Goal: Register for event/course

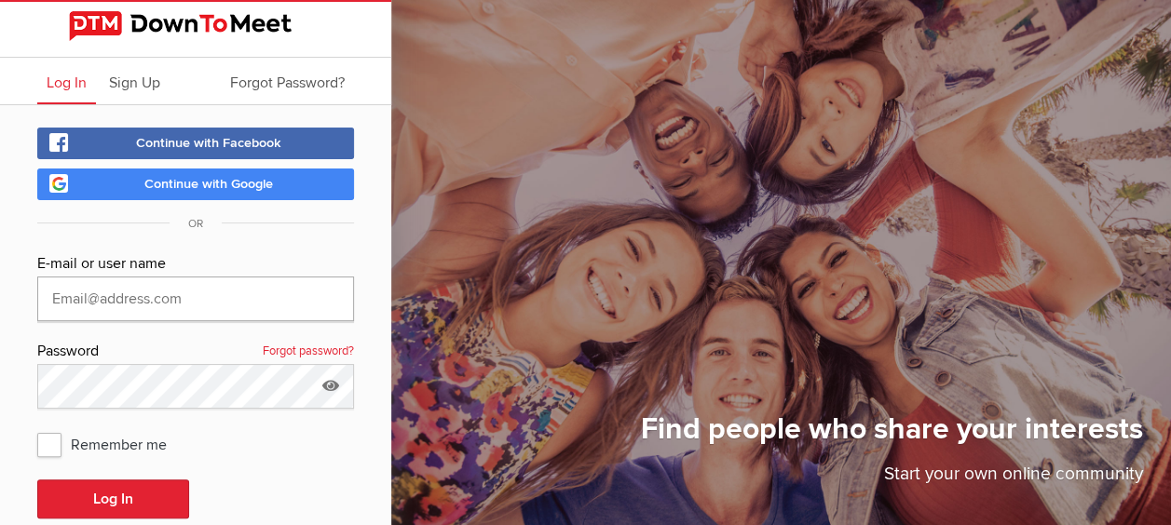
type input "[PERSON_NAME][EMAIL_ADDRESS][DOMAIN_NAME]"
click at [48, 442] on span "Remember me" at bounding box center [111, 445] width 148 height 34
click at [37, 428] on input "Remember me" at bounding box center [36, 427] width 1 height 1
checkbox input "true"
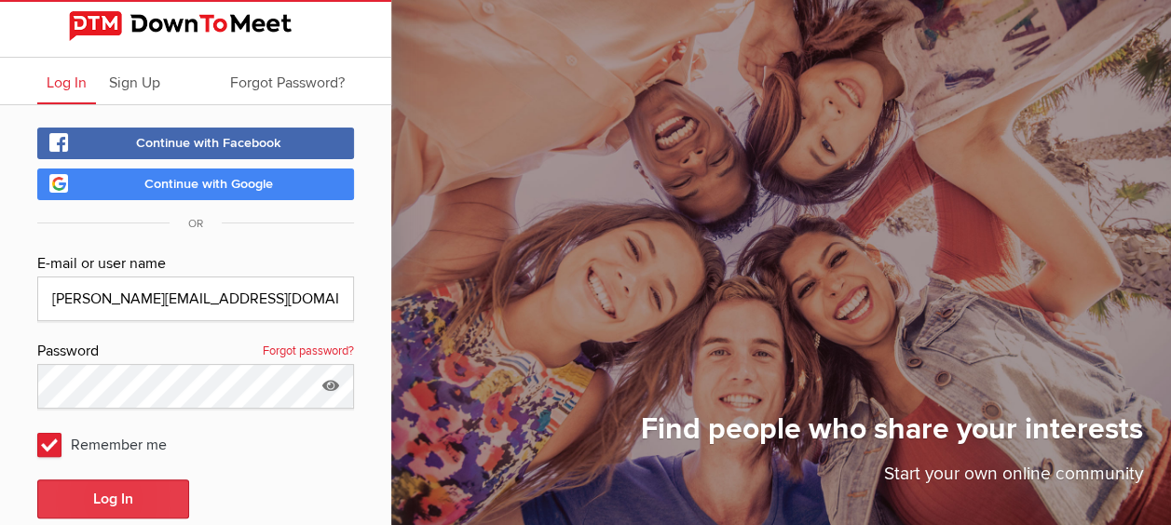
click at [91, 499] on button "Log In" at bounding box center [113, 499] width 152 height 39
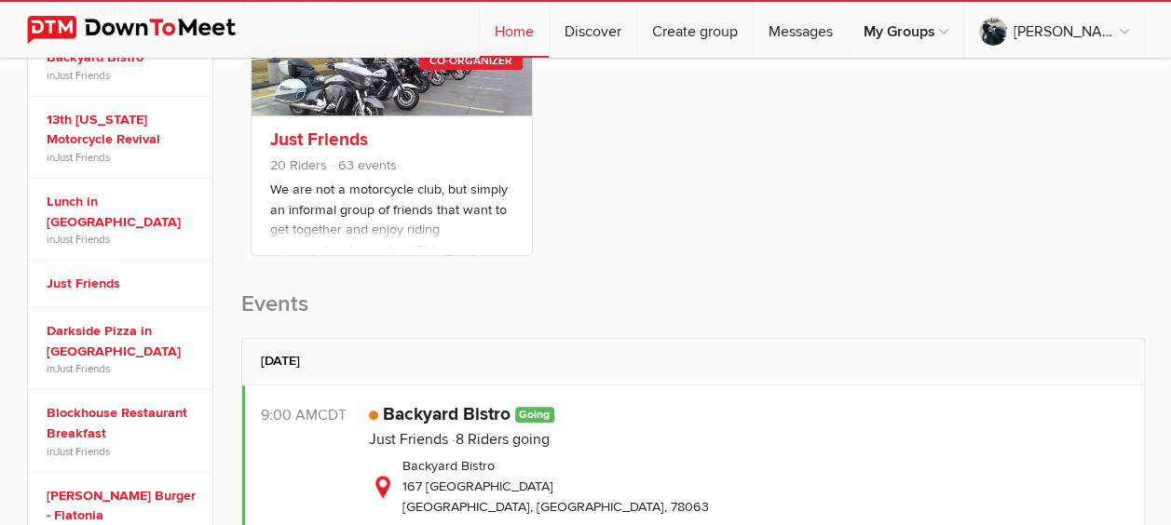
scroll to position [559, 0]
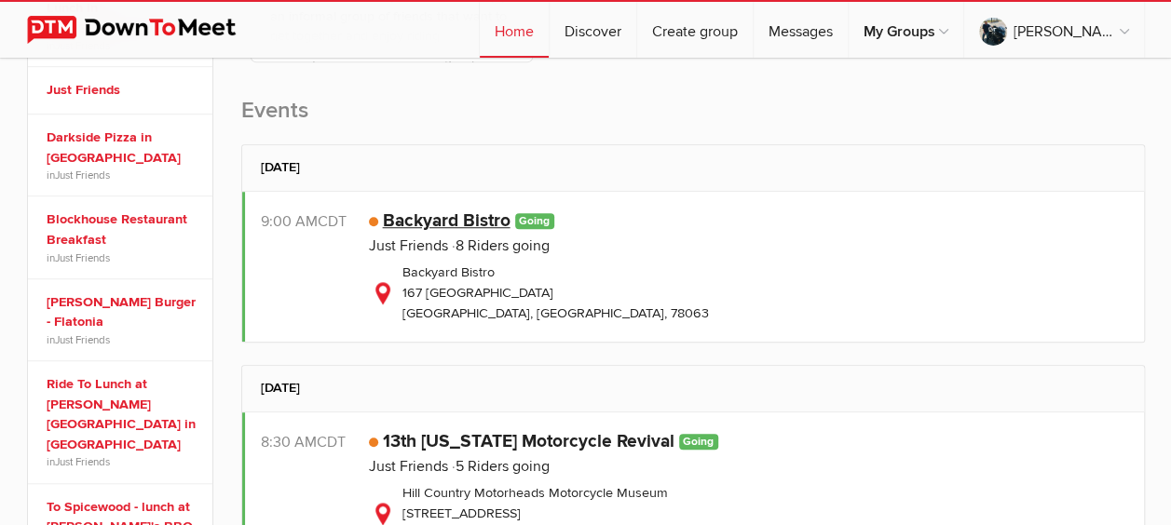
click at [462, 210] on link "Backyard Bistro" at bounding box center [447, 221] width 128 height 22
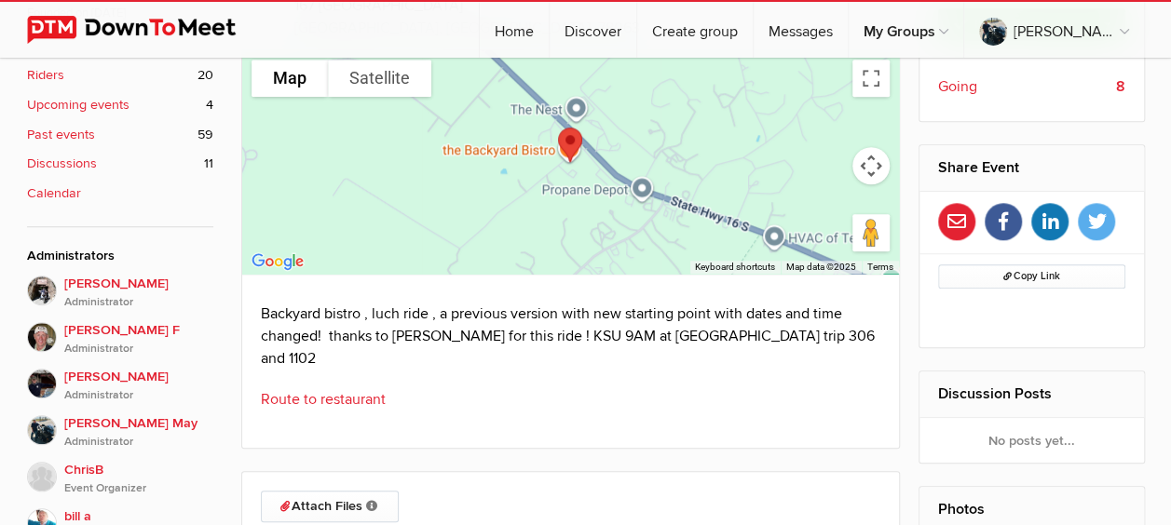
scroll to position [652, 0]
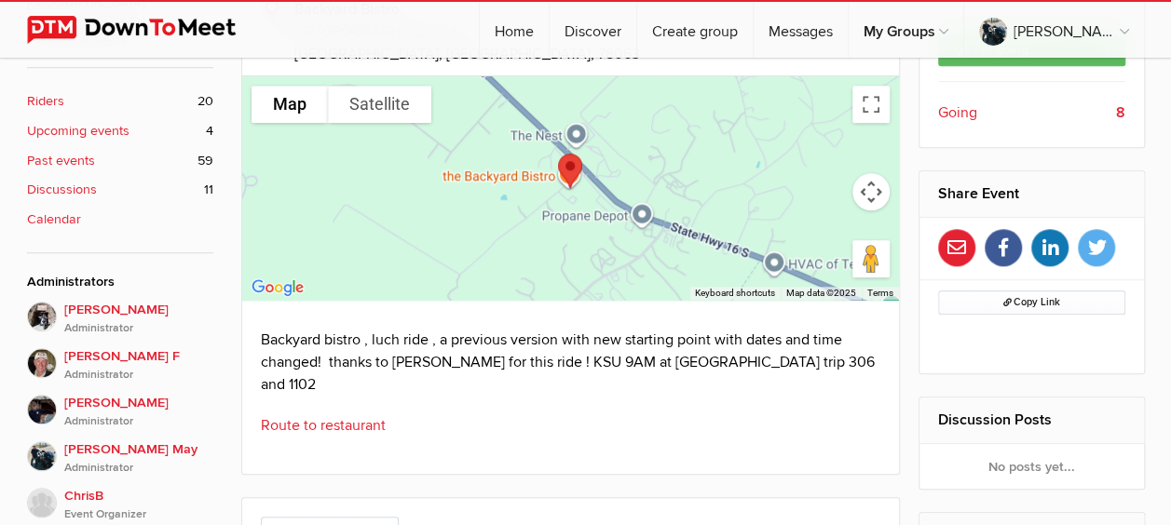
click at [310, 416] on link "Route to restaurant" at bounding box center [323, 425] width 125 height 19
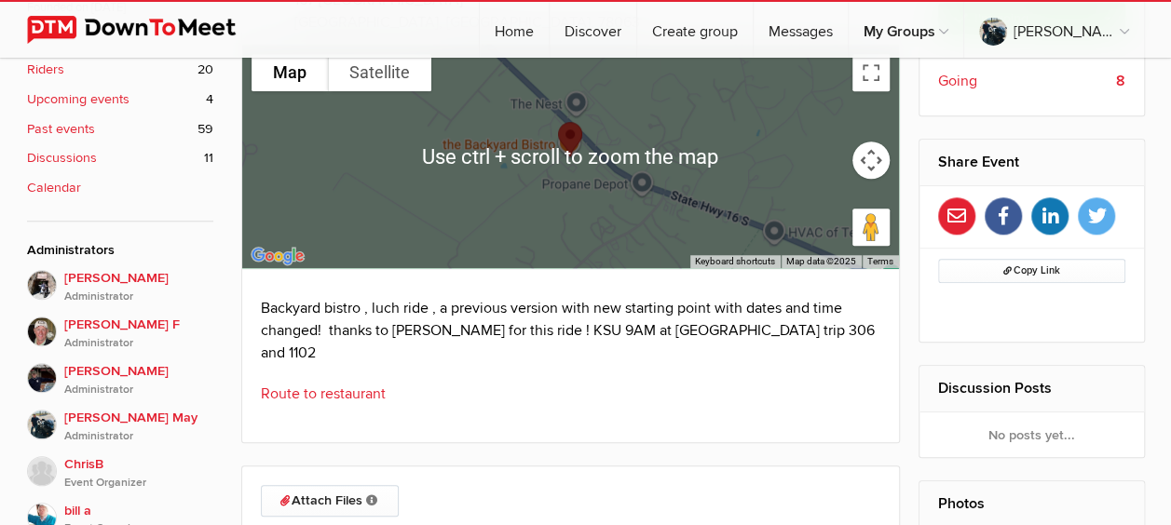
scroll to position [932, 0]
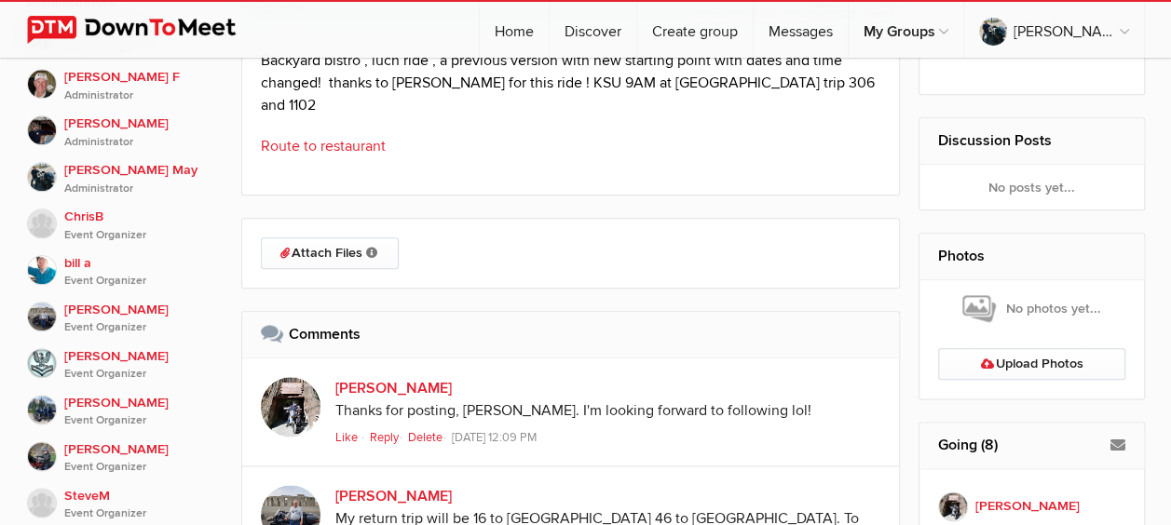
click at [332, 137] on link "Route to restaurant" at bounding box center [323, 146] width 125 height 19
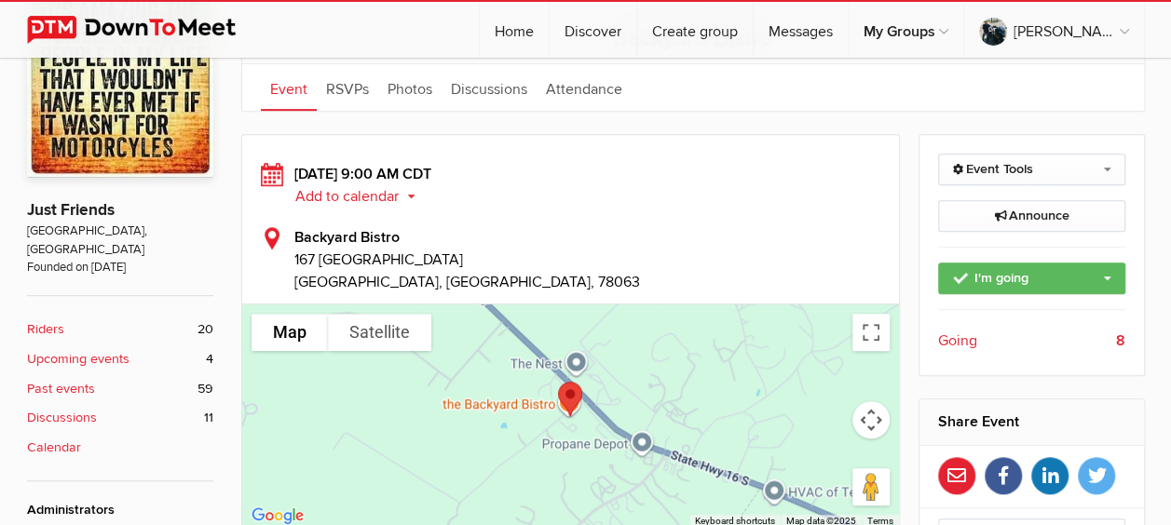
scroll to position [466, 0]
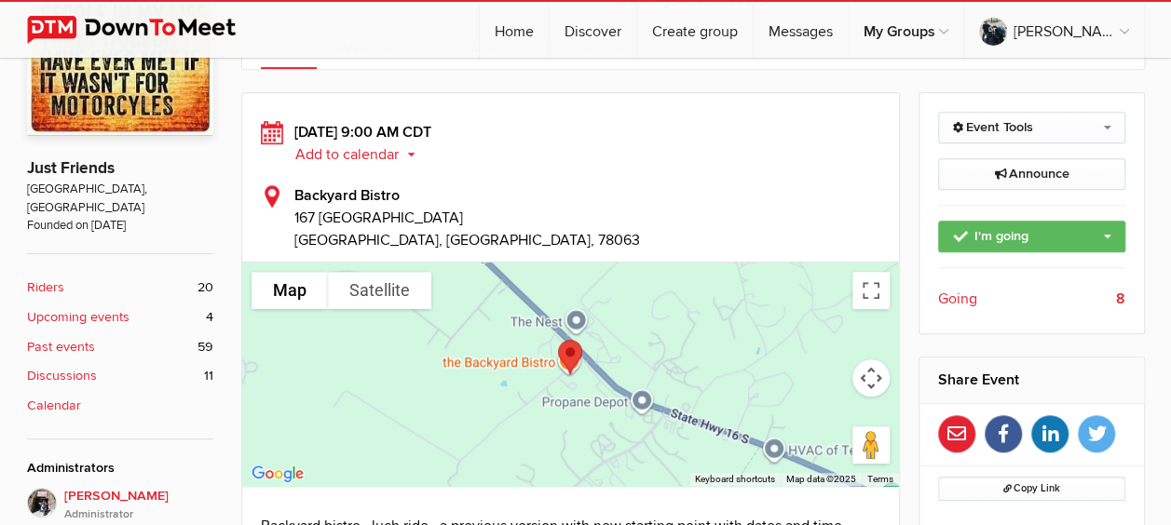
click at [958, 292] on span "Going" at bounding box center [957, 299] width 39 height 22
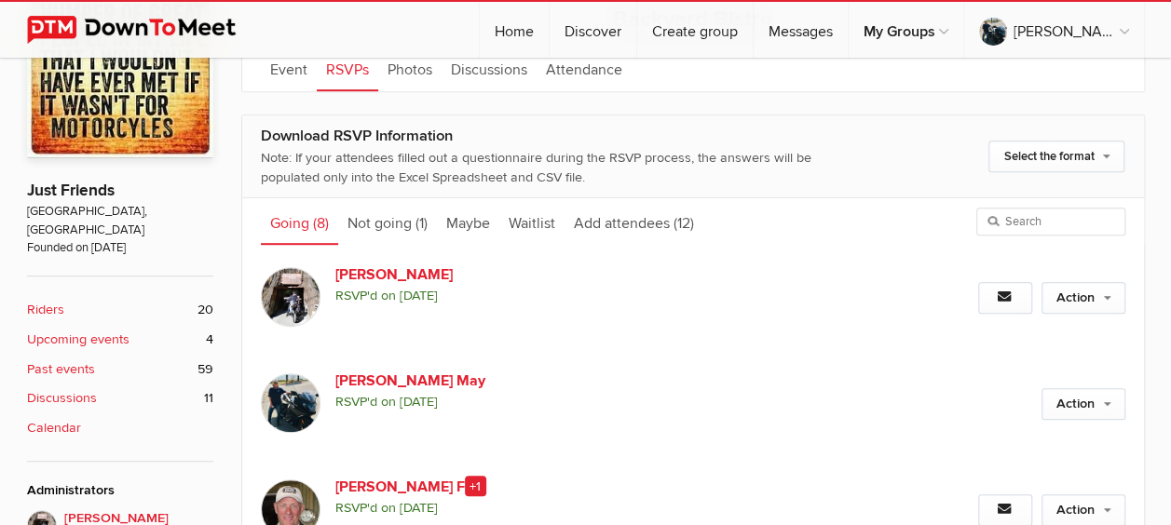
scroll to position [71, 0]
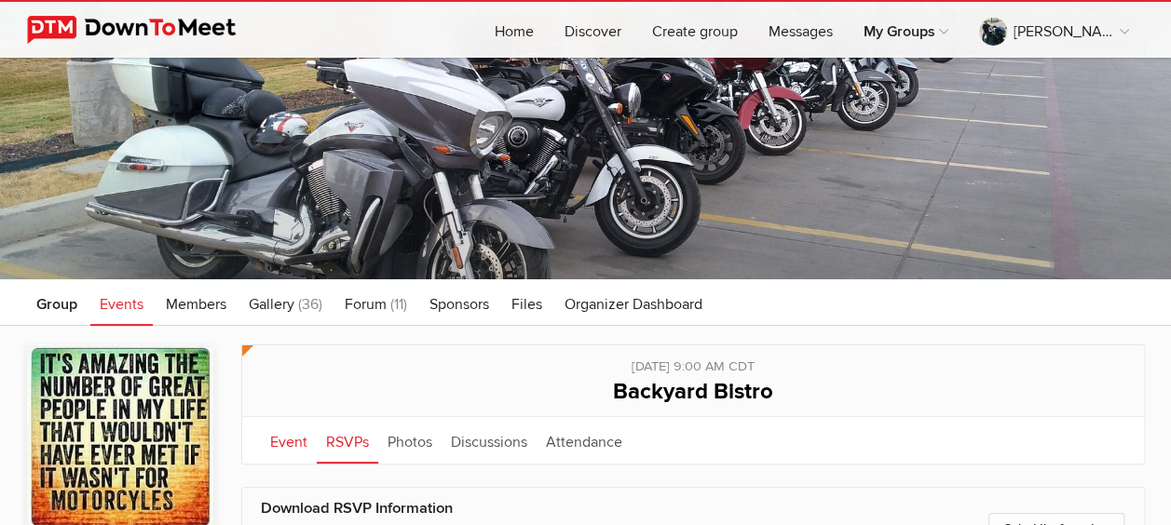
click at [289, 438] on link "Event" at bounding box center [289, 440] width 56 height 47
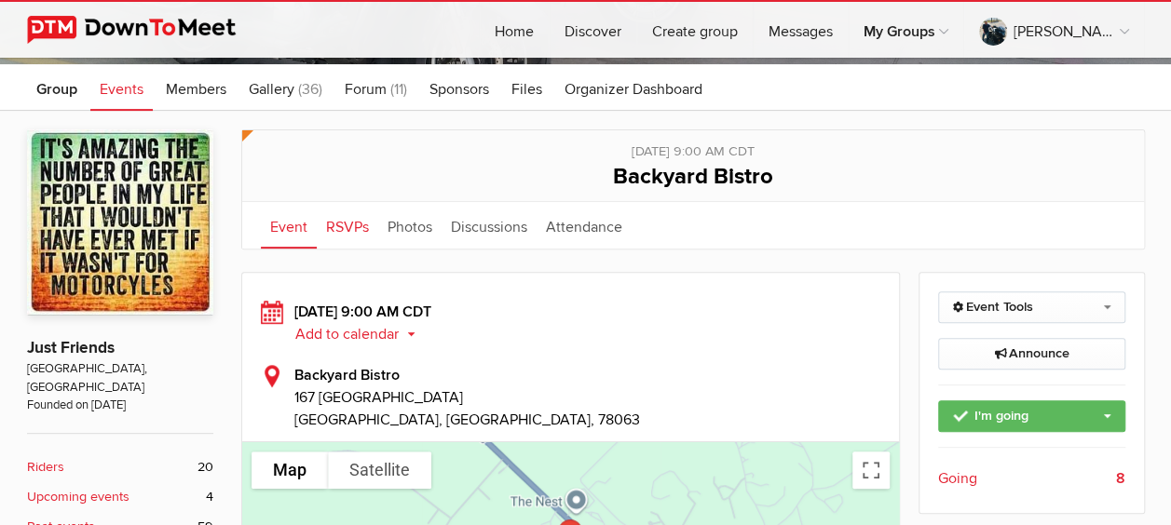
scroll to position [257, 0]
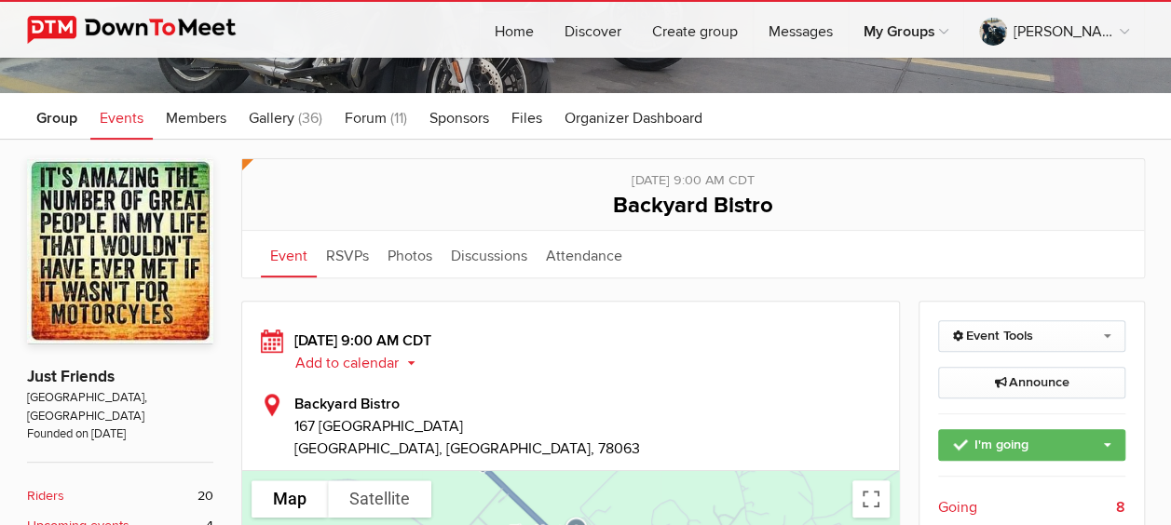
click at [123, 115] on span "Events" at bounding box center [122, 118] width 44 height 19
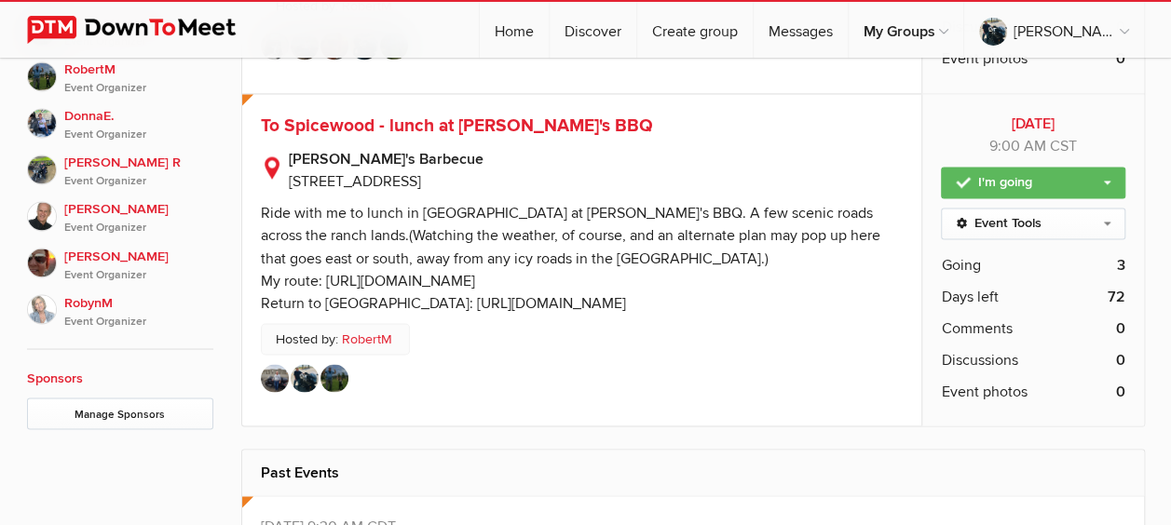
scroll to position [1282, 0]
